Goal: Task Accomplishment & Management: Complete application form

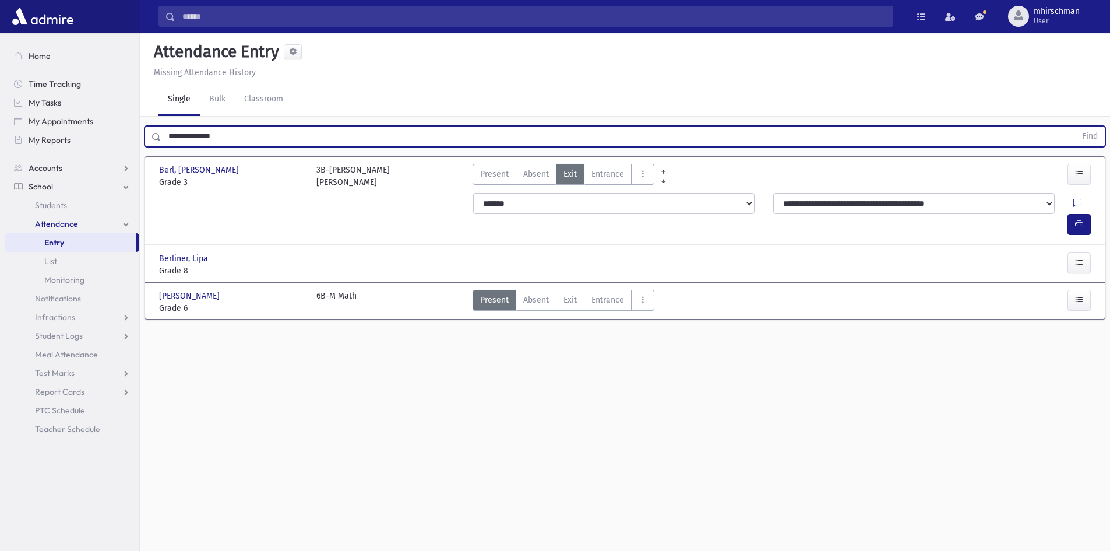
type input "**********"
click at [1075, 126] on button "Find" at bounding box center [1090, 136] width 30 height 20
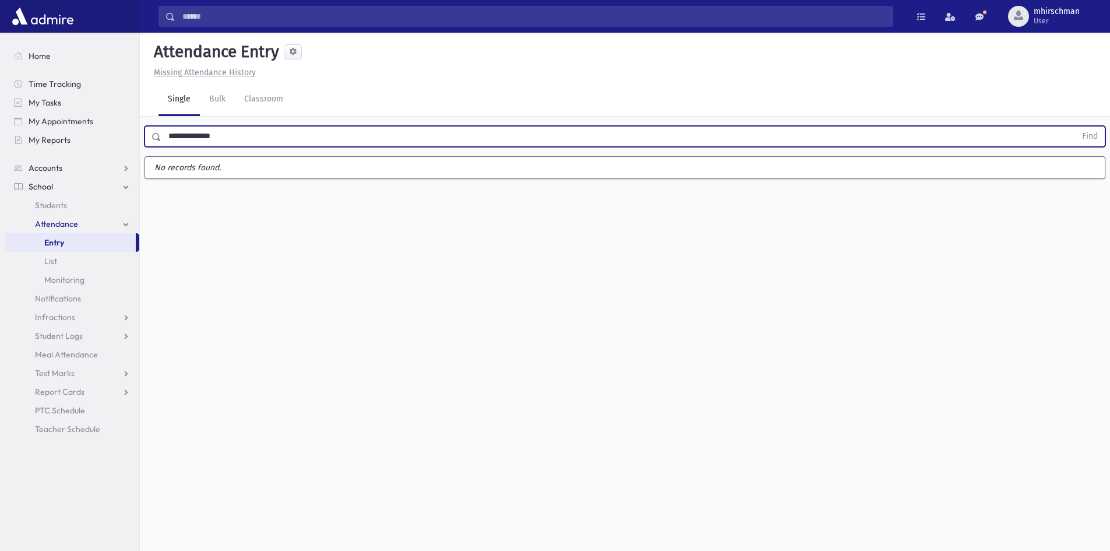
click at [58, 242] on span "Entry" at bounding box center [54, 242] width 20 height 10
click at [189, 139] on input "text" at bounding box center [618, 136] width 914 height 21
type input "******"
click at [1075, 126] on button "Find" at bounding box center [1090, 136] width 30 height 20
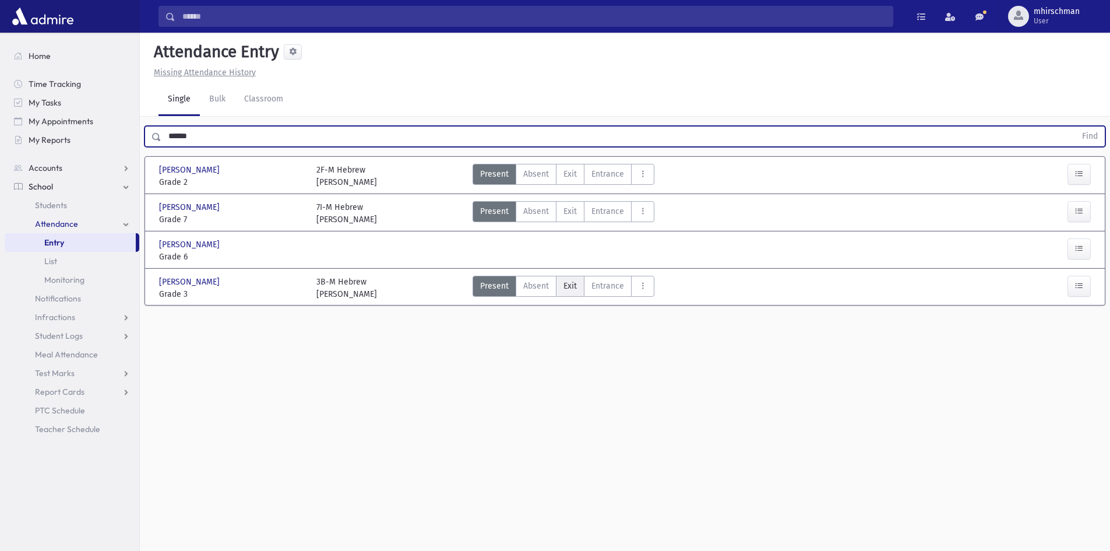
click at [570, 281] on span "Exit" at bounding box center [569, 286] width 13 height 12
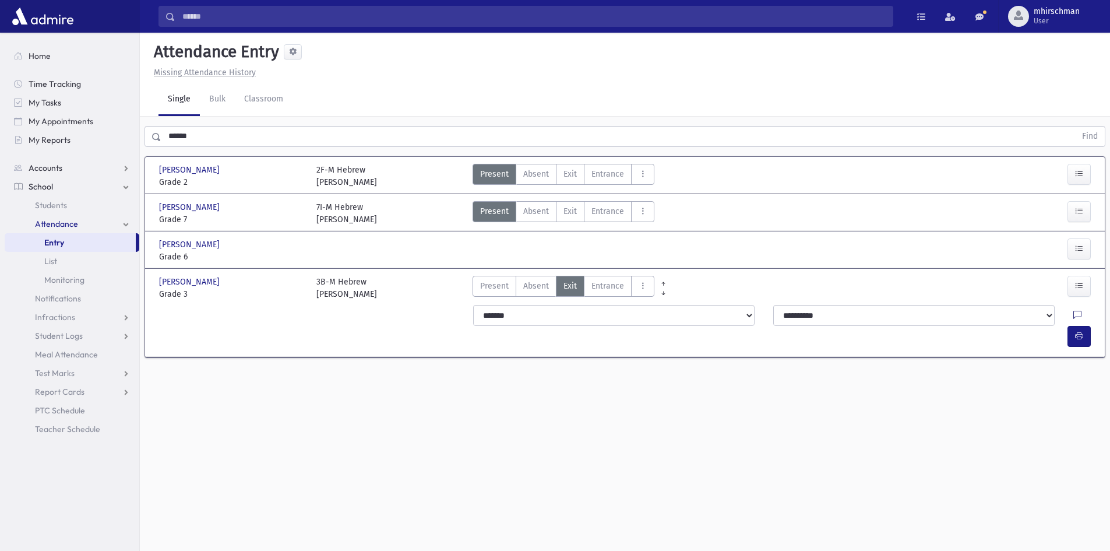
click at [1073, 317] on icon at bounding box center [1077, 315] width 8 height 10
click at [1015, 360] on textarea "Note" at bounding box center [1026, 374] width 136 height 45
type textarea "****"
click at [1074, 416] on button "Save" at bounding box center [1077, 417] width 33 height 21
click at [1082, 331] on icon "button" at bounding box center [1079, 336] width 8 height 10
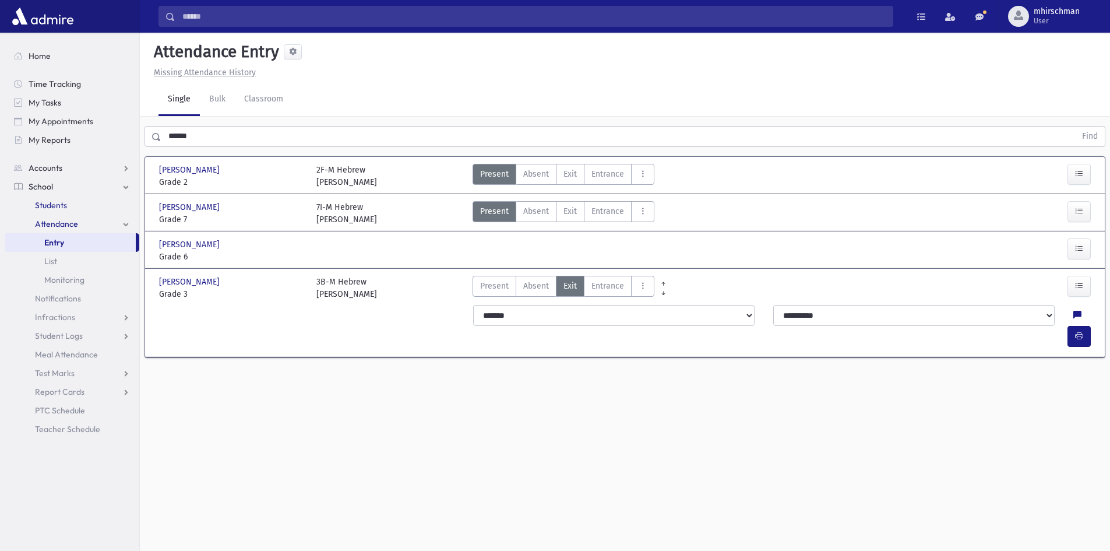
click at [54, 204] on span "Students" at bounding box center [51, 205] width 32 height 10
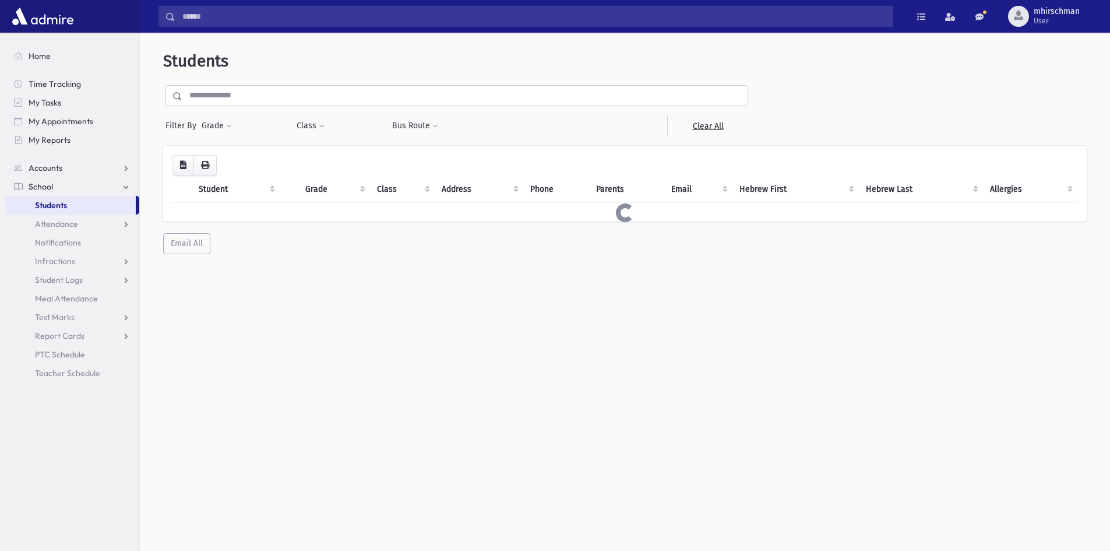
click at [219, 103] on input "text" at bounding box center [464, 95] width 565 height 21
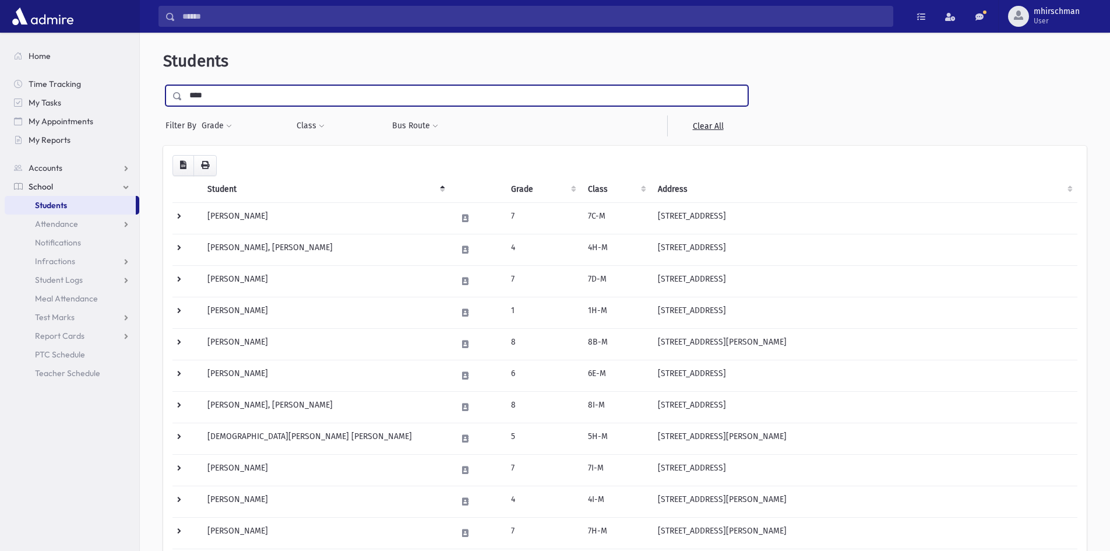
type input "**********"
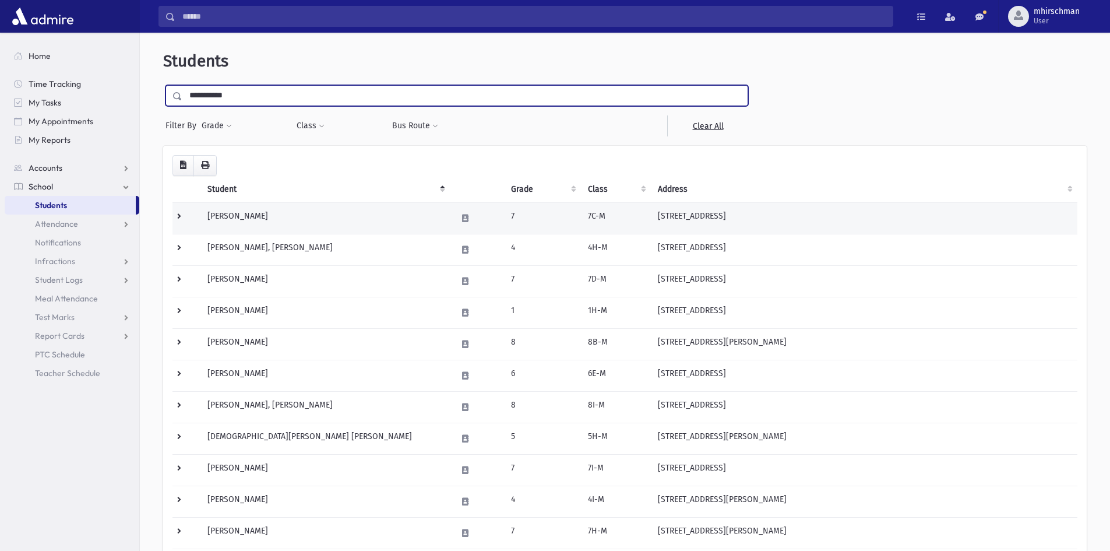
click at [163, 85] on input "submit" at bounding box center [179, 93] width 33 height 16
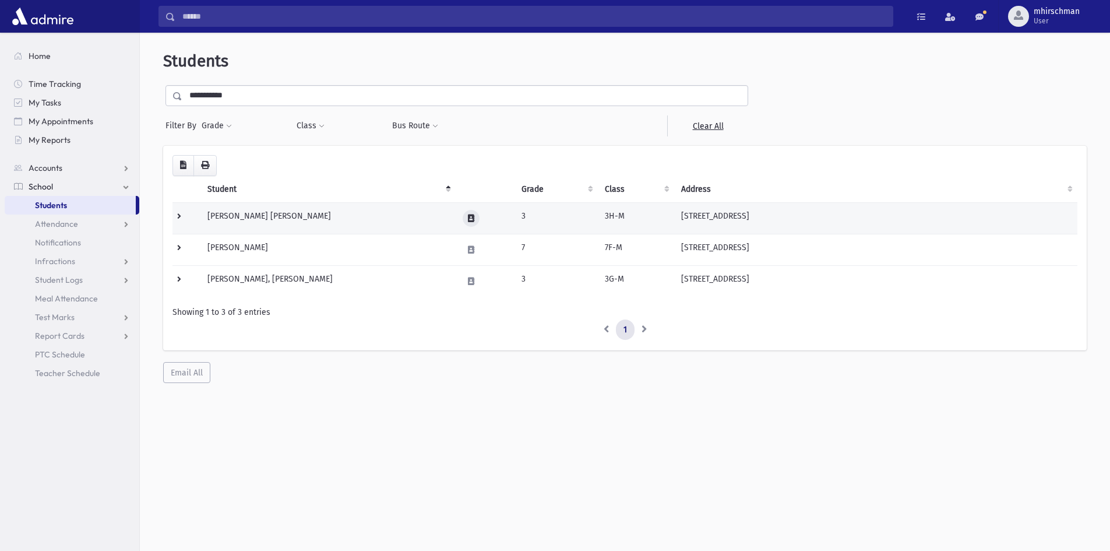
click at [471, 216] on icon at bounding box center [471, 218] width 6 height 8
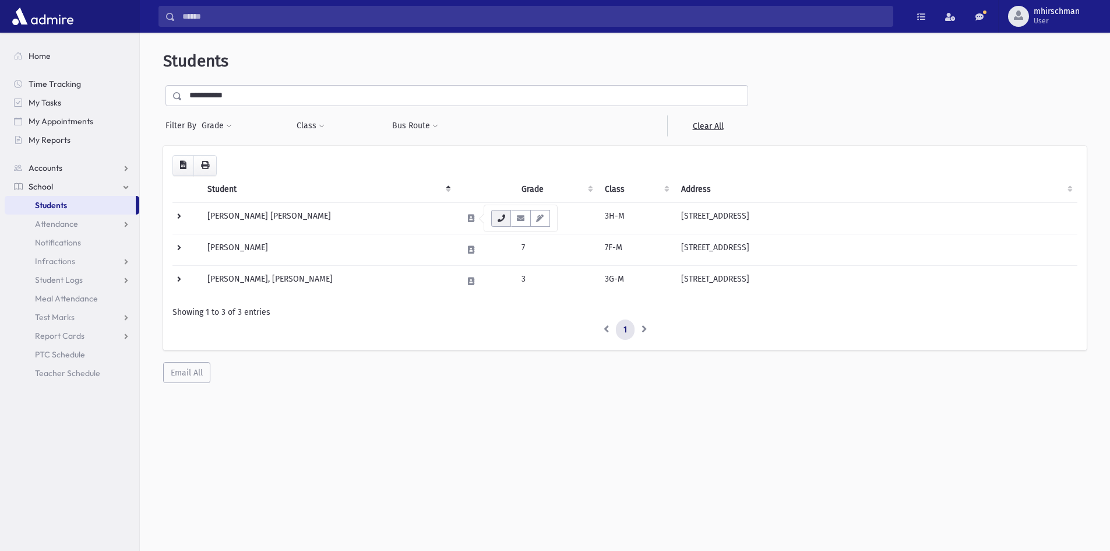
click at [500, 217] on icon "button" at bounding box center [500, 218] width 9 height 8
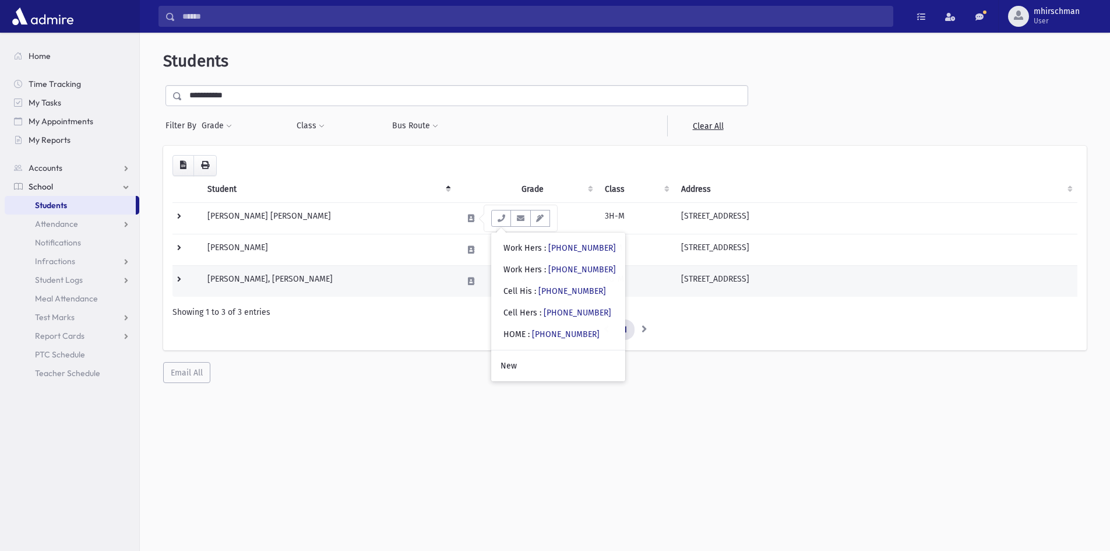
click at [375, 280] on td "Wilschanski, Shmuel Baruch" at bounding box center [327, 280] width 255 height 31
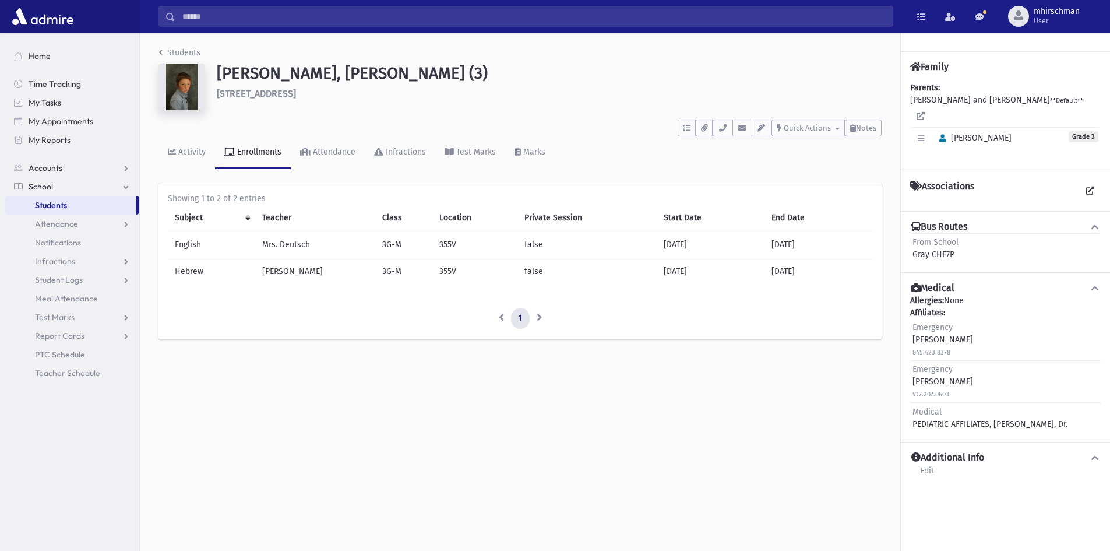
click at [245, 155] on div "Enrollments" at bounding box center [258, 152] width 47 height 10
click at [725, 134] on button "button" at bounding box center [722, 127] width 20 height 17
click at [186, 82] on img at bounding box center [181, 86] width 47 height 47
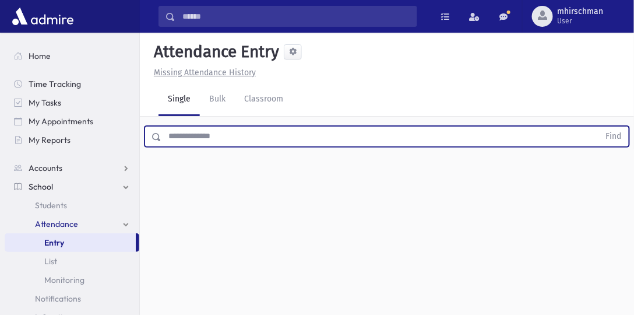
click at [168, 135] on input "text" at bounding box center [380, 136] width 438 height 21
type input "**********"
click at [599, 126] on button "Find" at bounding box center [614, 136] width 30 height 20
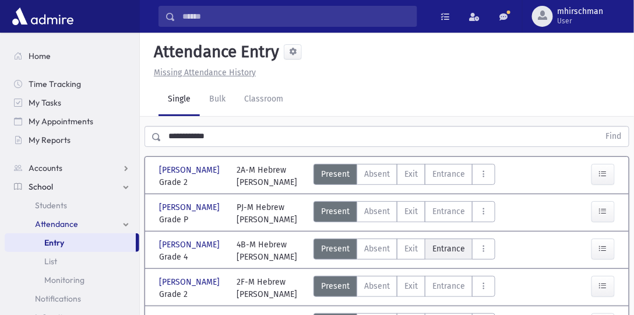
click at [426, 259] on label "Entrance Ent" at bounding box center [449, 248] width 48 height 21
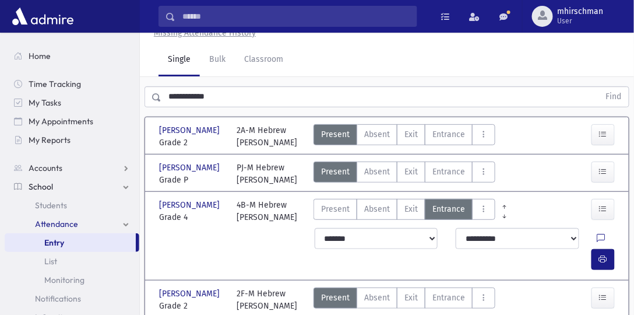
scroll to position [100, 0]
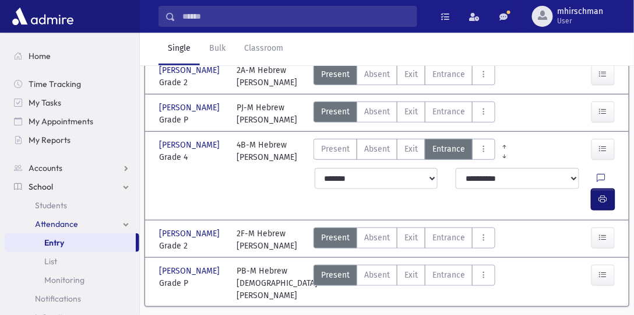
click at [601, 204] on icon "button" at bounding box center [603, 199] width 8 height 10
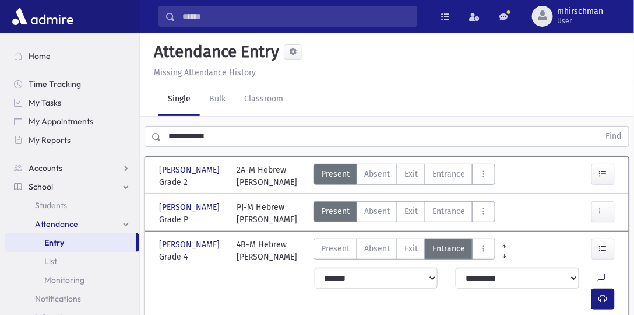
scroll to position [0, 0]
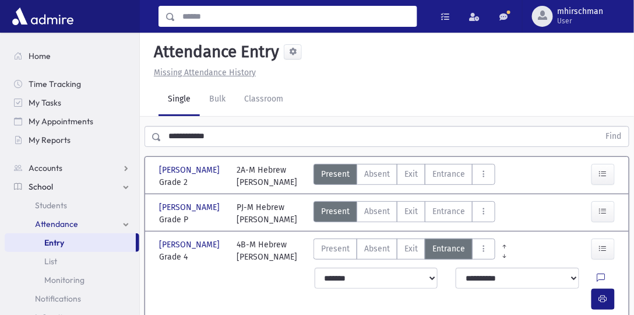
click at [203, 16] on input "Search" at bounding box center [295, 16] width 241 height 21
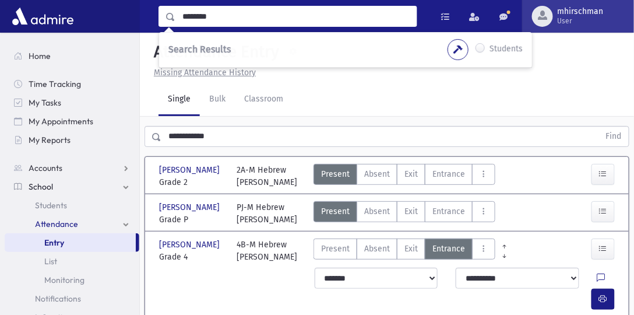
type input "********"
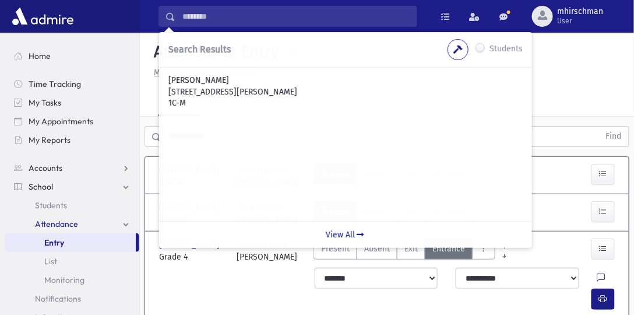
click at [61, 242] on span "Entry" at bounding box center [54, 242] width 20 height 10
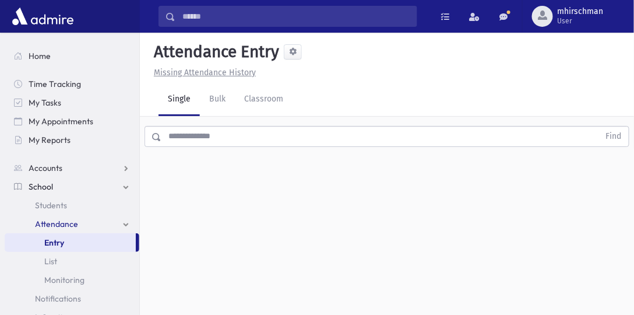
click at [200, 137] on input "text" at bounding box center [380, 136] width 438 height 21
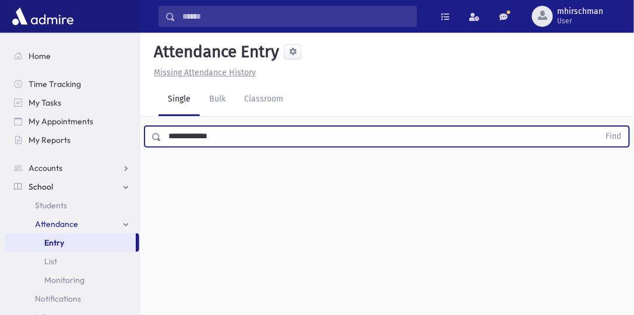
type input "**********"
click at [599, 126] on button "Find" at bounding box center [614, 136] width 30 height 20
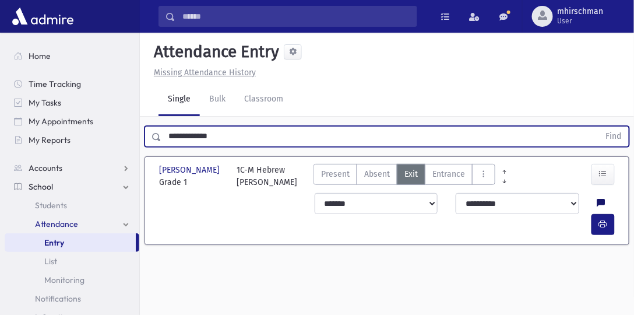
click at [597, 209] on icon at bounding box center [601, 204] width 8 height 10
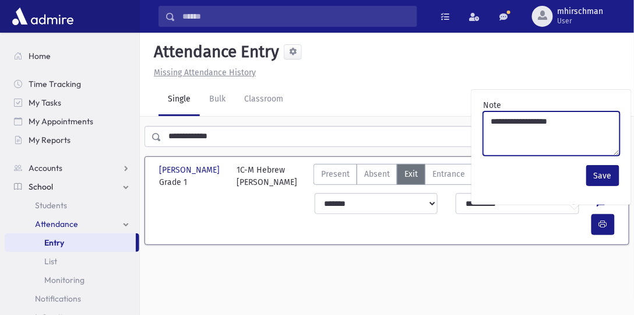
drag, startPoint x: 560, startPoint y: 121, endPoint x: 461, endPoint y: 111, distance: 99.5
click at [461, 111] on body "Search Results Students" at bounding box center [317, 157] width 634 height 315
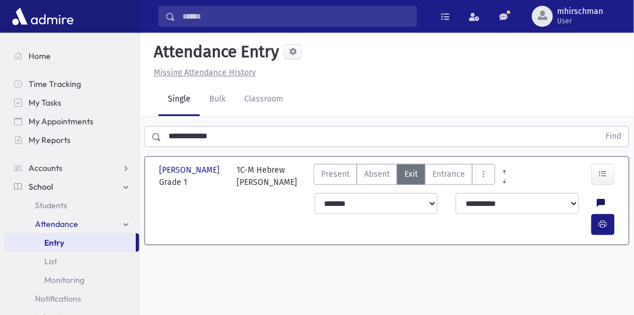
click at [597, 209] on icon at bounding box center [601, 204] width 8 height 10
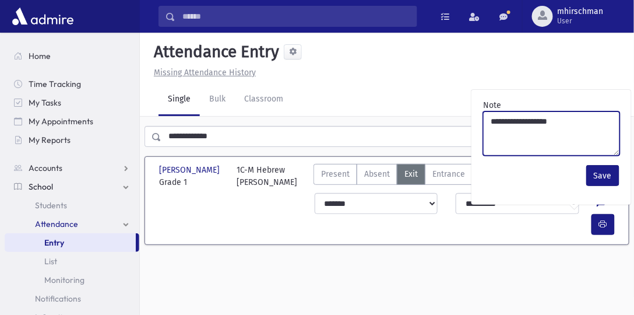
drag, startPoint x: 557, startPoint y: 120, endPoint x: 507, endPoint y: 119, distance: 50.1
click at [488, 116] on textarea "**********" at bounding box center [551, 133] width 137 height 44
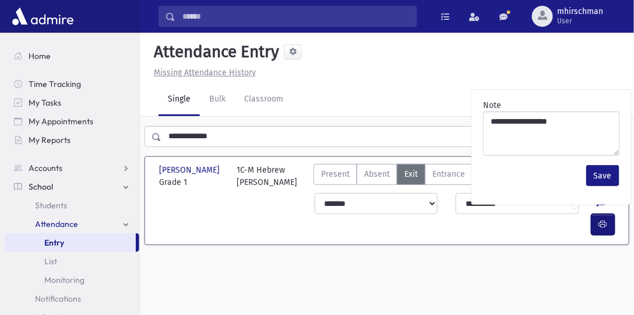
click at [604, 219] on icon "button" at bounding box center [603, 224] width 8 height 10
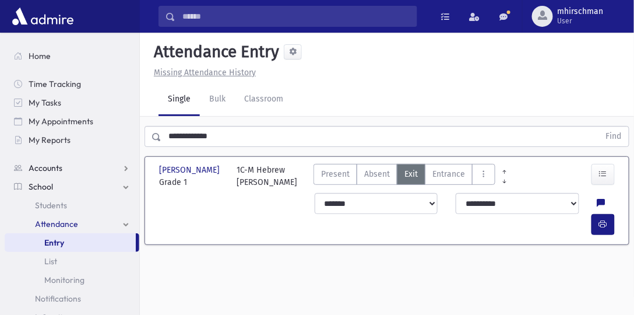
click at [46, 166] on span "Accounts" at bounding box center [46, 168] width 34 height 10
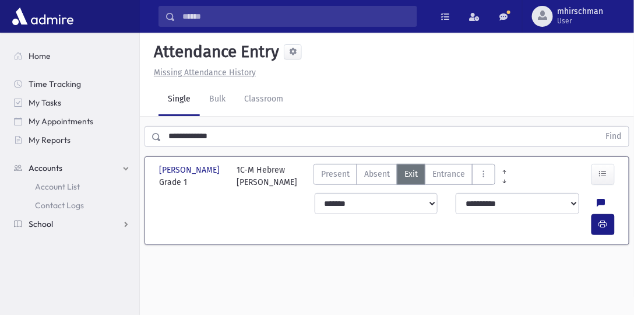
click at [37, 226] on span "School" at bounding box center [41, 223] width 24 height 10
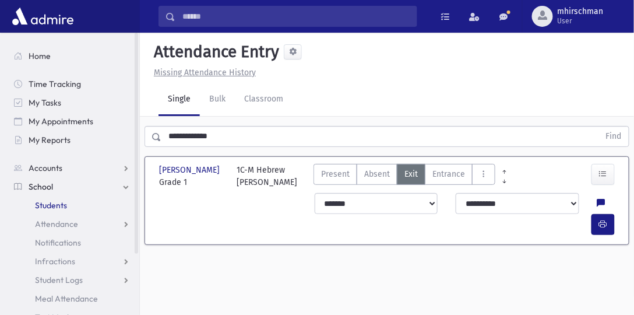
click at [41, 208] on span "Students" at bounding box center [51, 205] width 32 height 10
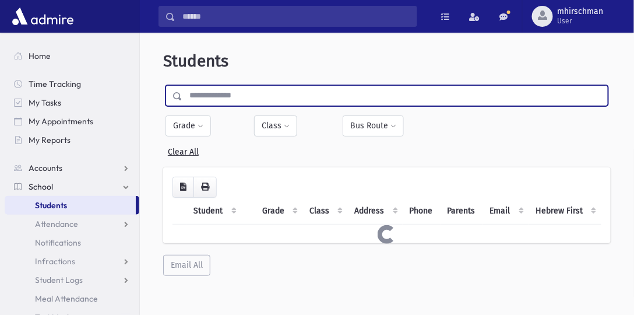
click at [184, 91] on input "text" at bounding box center [394, 95] width 425 height 21
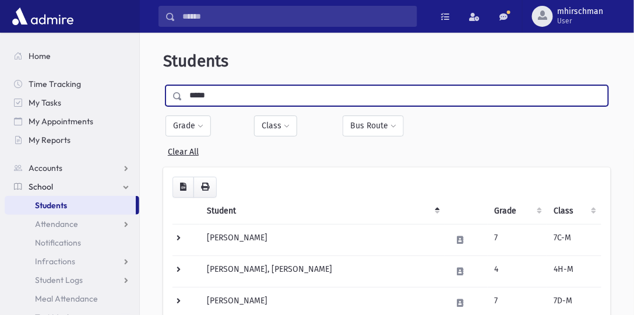
type input "*****"
click at [163, 85] on input "submit" at bounding box center [179, 93] width 33 height 16
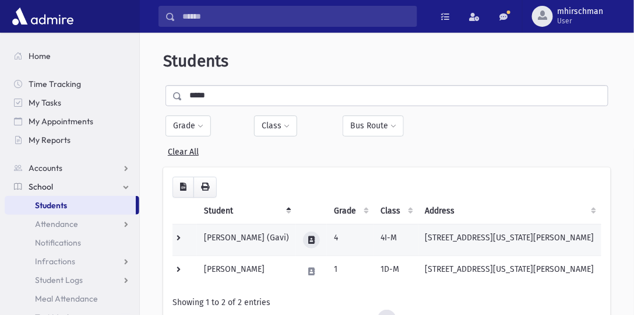
click at [315, 239] on icon at bounding box center [311, 240] width 6 height 8
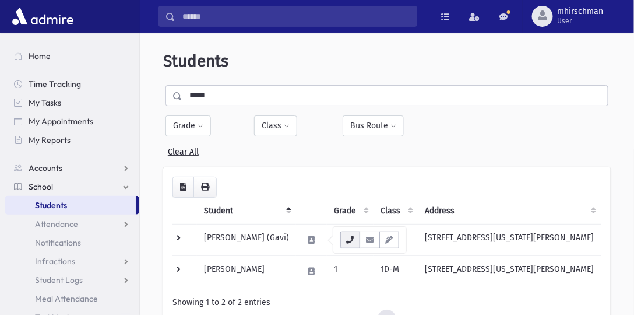
click at [348, 239] on icon "button" at bounding box center [349, 240] width 9 height 8
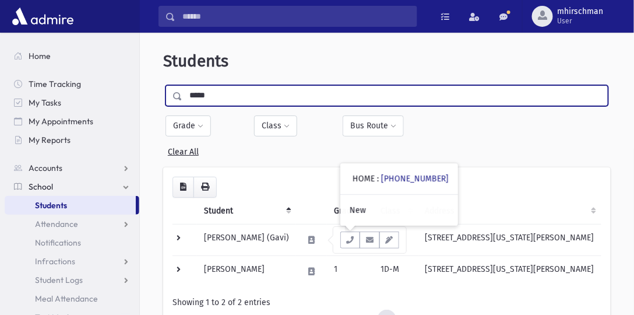
drag, startPoint x: 220, startPoint y: 100, endPoint x: 169, endPoint y: 91, distance: 51.5
click at [166, 87] on div "*****" at bounding box center [386, 95] width 443 height 21
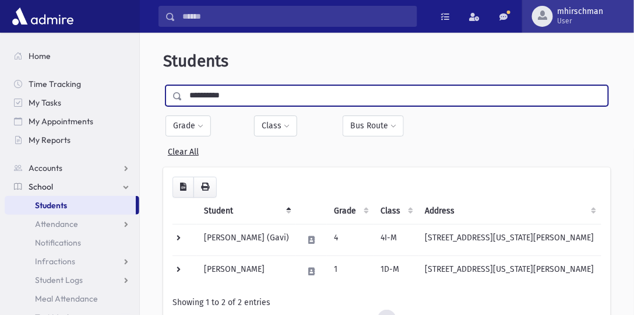
type input "**********"
click at [163, 85] on input "submit" at bounding box center [179, 93] width 33 height 16
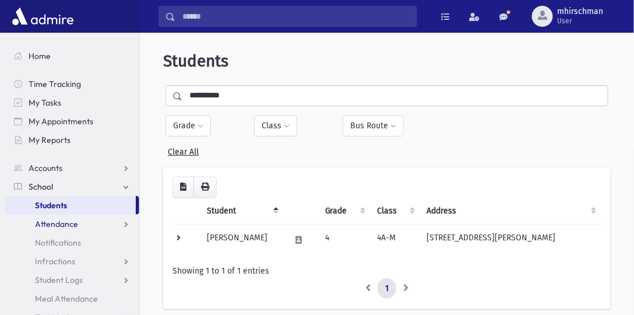
click at [50, 225] on span "Attendance" at bounding box center [56, 223] width 43 height 10
click at [51, 244] on span "Entry" at bounding box center [54, 242] width 20 height 10
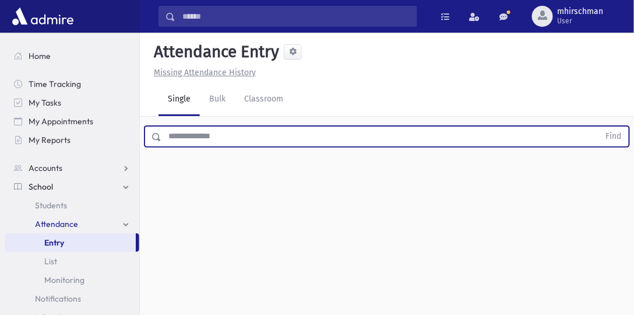
drag, startPoint x: 193, startPoint y: 141, endPoint x: 201, endPoint y: 131, distance: 12.5
click at [193, 140] on input "text" at bounding box center [380, 136] width 438 height 21
click at [599, 126] on button "Find" at bounding box center [614, 136] width 30 height 20
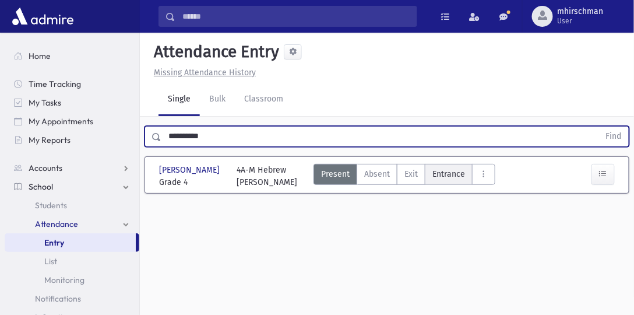
click at [444, 175] on span "Entrance" at bounding box center [448, 174] width 33 height 12
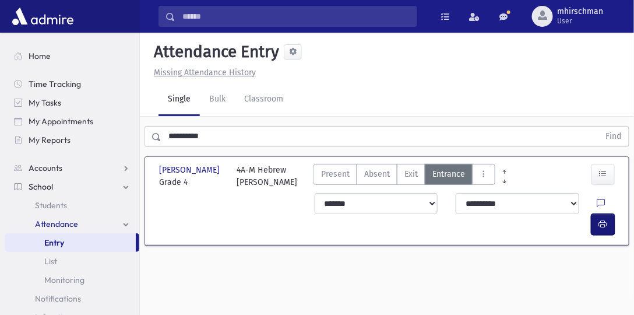
click at [608, 214] on button "button" at bounding box center [602, 224] width 23 height 21
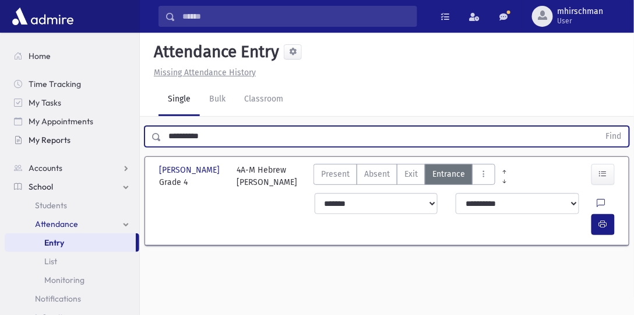
drag, startPoint x: 210, startPoint y: 130, endPoint x: 129, endPoint y: 135, distance: 81.1
click at [129, 135] on div "Search Results Students" at bounding box center [317, 170] width 634 height 341
click at [599, 126] on button "Find" at bounding box center [614, 136] width 30 height 20
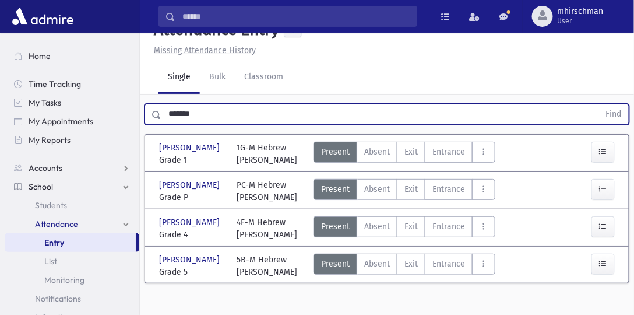
scroll to position [33, 0]
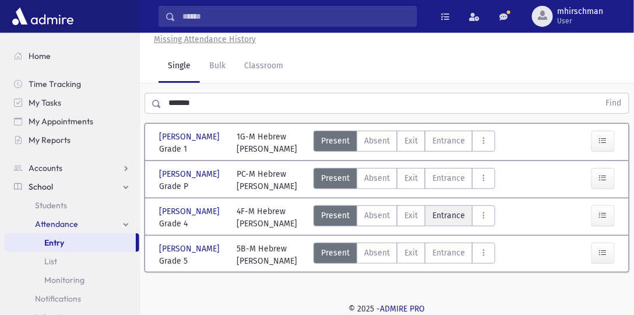
click at [443, 221] on span "Entrance" at bounding box center [448, 215] width 33 height 12
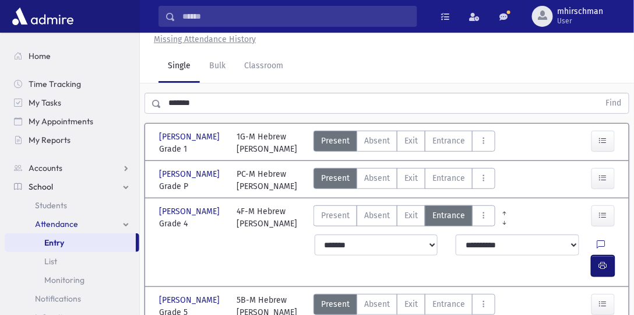
click at [608, 256] on button "button" at bounding box center [602, 265] width 23 height 21
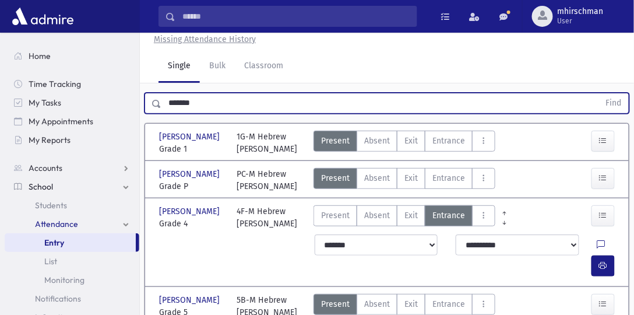
drag, startPoint x: 197, startPoint y: 101, endPoint x: 157, endPoint y: 101, distance: 39.6
click at [146, 104] on div "******* Find" at bounding box center [386, 103] width 485 height 21
type input "**********"
click at [599, 93] on button "Find" at bounding box center [614, 103] width 30 height 20
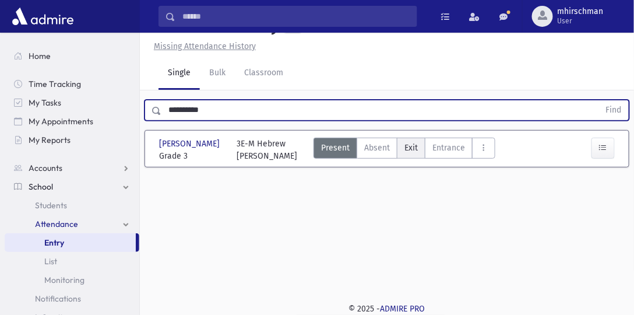
click at [415, 150] on span "Exit" at bounding box center [410, 148] width 13 height 12
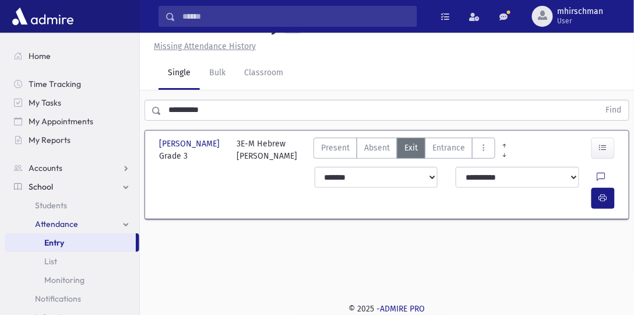
click at [597, 177] on icon at bounding box center [601, 177] width 8 height 10
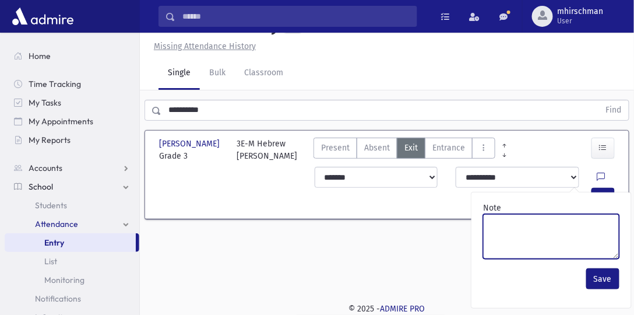
click at [524, 231] on textarea "Note" at bounding box center [551, 236] width 136 height 45
type textarea "*****"
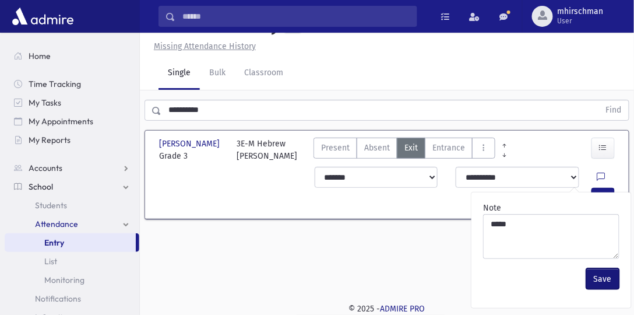
click at [597, 283] on button "Save" at bounding box center [602, 278] width 33 height 21
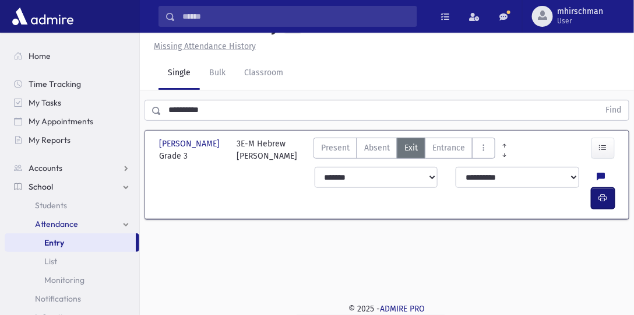
click at [608, 188] on button "button" at bounding box center [602, 198] width 23 height 21
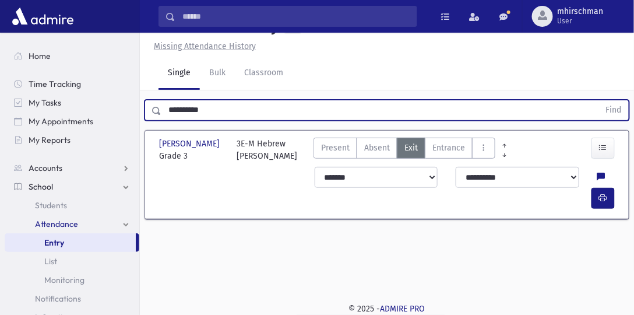
drag, startPoint x: 209, startPoint y: 107, endPoint x: 145, endPoint y: 106, distance: 64.1
click at [145, 106] on div "**********" at bounding box center [386, 110] width 485 height 21
type input "**********"
click at [599, 100] on button "Find" at bounding box center [614, 110] width 30 height 20
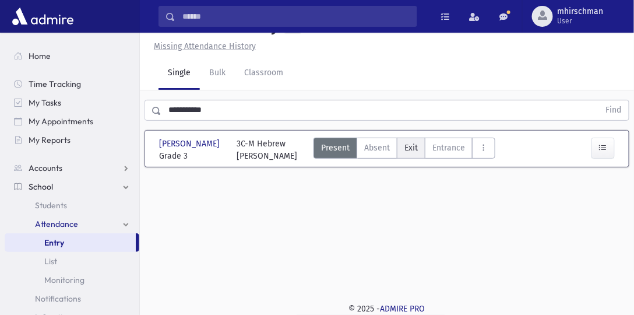
click at [422, 146] on label "Exit Ex" at bounding box center [411, 147] width 29 height 21
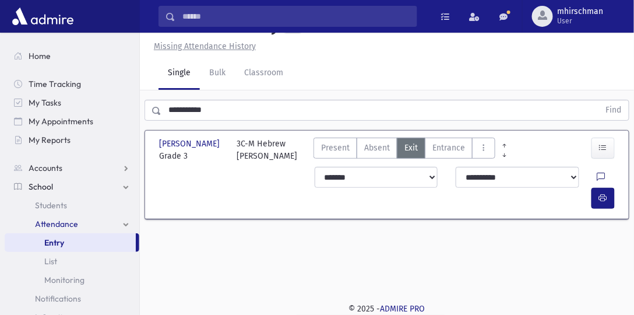
click at [597, 176] on icon at bounding box center [601, 177] width 8 height 10
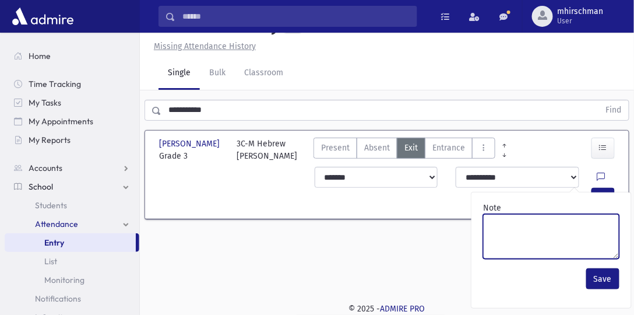
click at [542, 223] on textarea "Note" at bounding box center [551, 236] width 136 height 45
type textarea "*****"
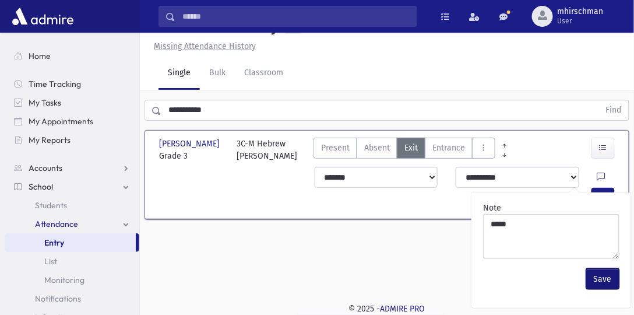
click at [604, 276] on button "Save" at bounding box center [602, 278] width 33 height 21
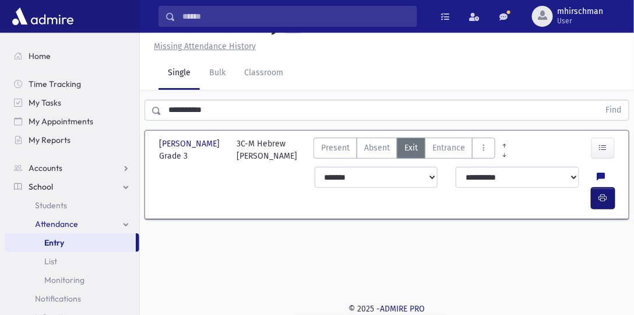
click at [604, 193] on icon "button" at bounding box center [603, 198] width 8 height 10
